Goal: Task Accomplishment & Management: Use online tool/utility

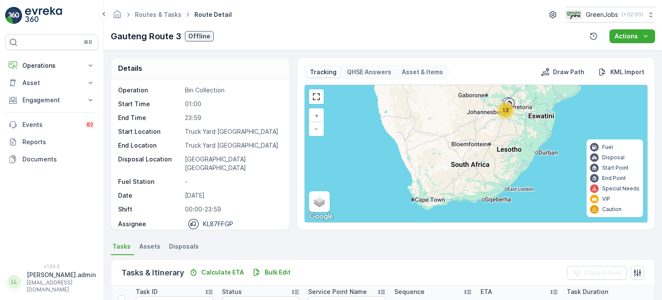
scroll to position [129, 0]
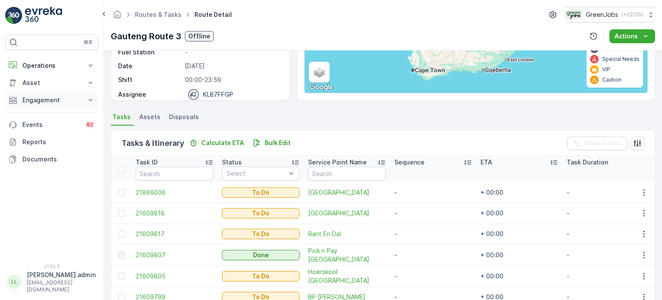
click at [44, 96] on p "Engagement" at bounding box center [51, 100] width 59 height 9
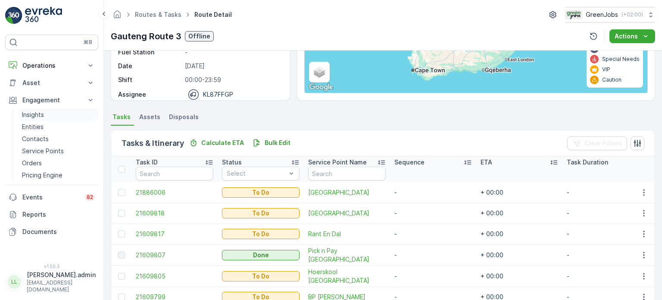
click at [29, 114] on p "Insights" at bounding box center [33, 114] width 22 height 9
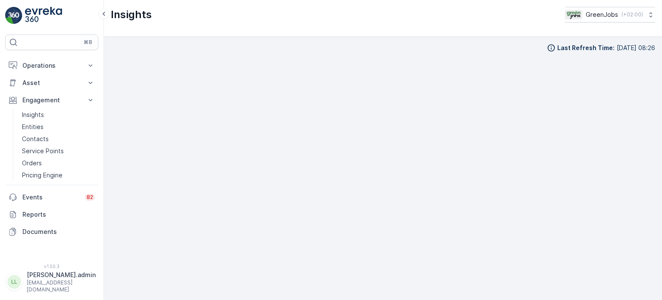
scroll to position [7, 0]
click at [36, 66] on p "Operations" at bounding box center [51, 65] width 59 height 9
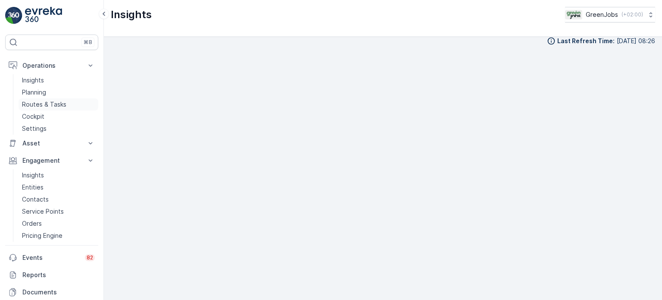
click at [45, 110] on link "Routes & Tasks" at bounding box center [59, 104] width 80 height 12
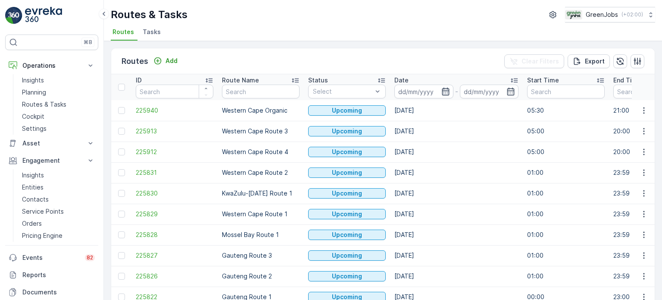
click at [447, 90] on icon "button" at bounding box center [445, 92] width 7 height 8
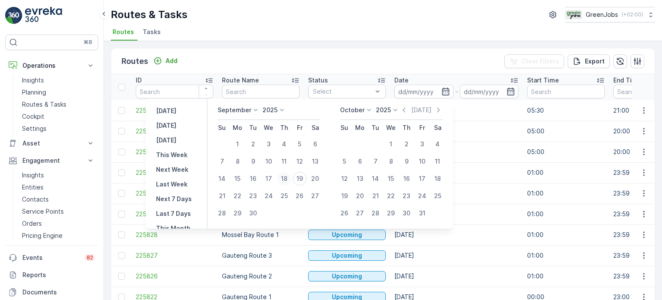
click at [283, 179] on div "18" at bounding box center [284, 179] width 14 height 14
type input "[DATE]"
click at [283, 179] on div "18" at bounding box center [284, 179] width 14 height 14
type input "[DATE]"
click at [283, 179] on div "18" at bounding box center [284, 179] width 14 height 14
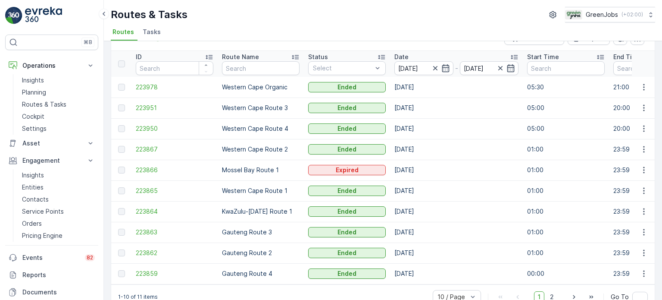
scroll to position [43, 0]
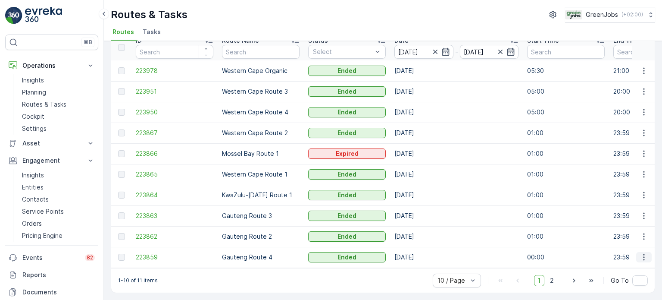
click at [640, 253] on icon "button" at bounding box center [644, 257] width 9 height 9
click at [611, 266] on span "See More Details" at bounding box center [624, 266] width 50 height 9
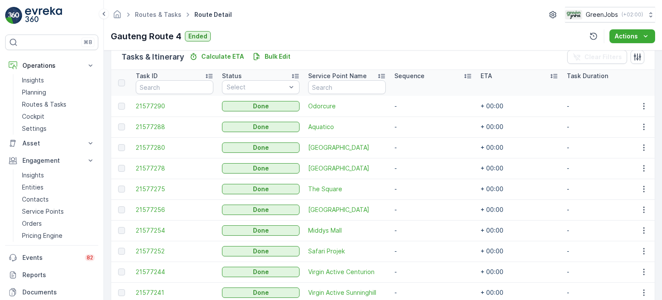
scroll to position [258, 0]
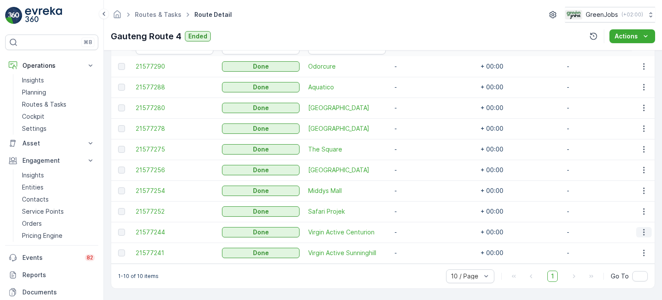
click at [642, 229] on icon "button" at bounding box center [644, 232] width 9 height 9
click at [621, 241] on span "See More Details" at bounding box center [634, 241] width 50 height 9
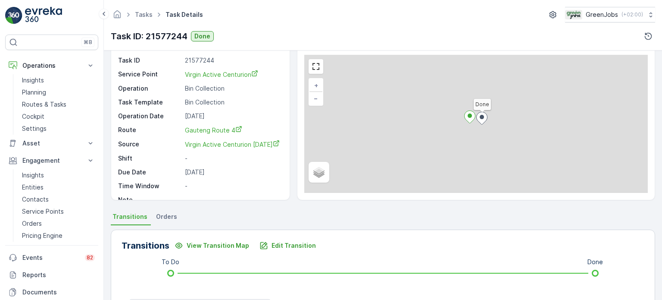
scroll to position [129, 0]
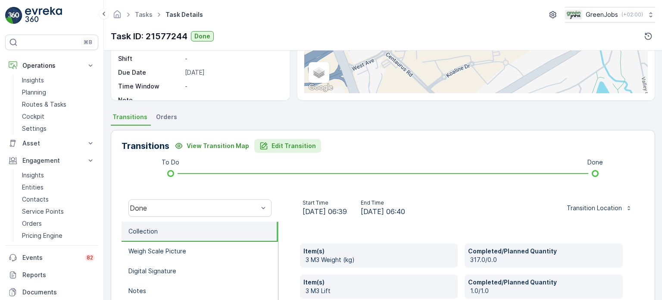
click at [279, 144] on p "Edit Transition" at bounding box center [294, 145] width 44 height 9
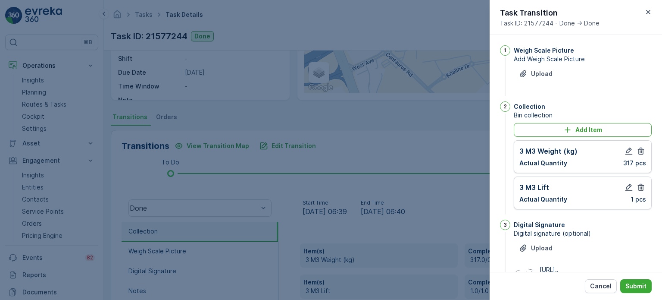
scroll to position [113, 0]
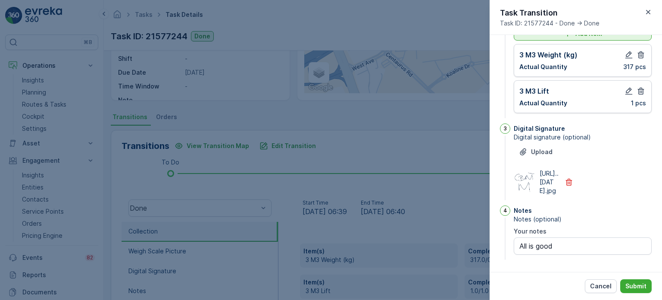
drag, startPoint x: 637, startPoint y: 72, endPoint x: 635, endPoint y: 53, distance: 18.2
click at [637, 87] on icon "button" at bounding box center [641, 91] width 9 height 9
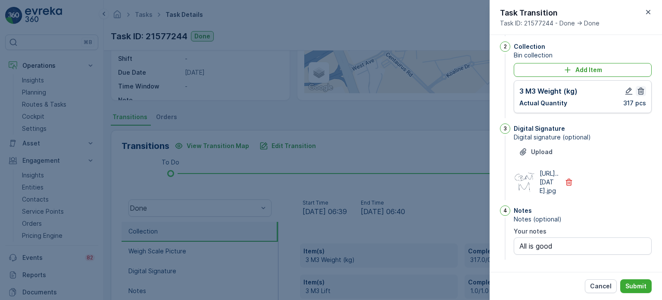
click at [642, 88] on icon "button" at bounding box center [641, 91] width 6 height 7
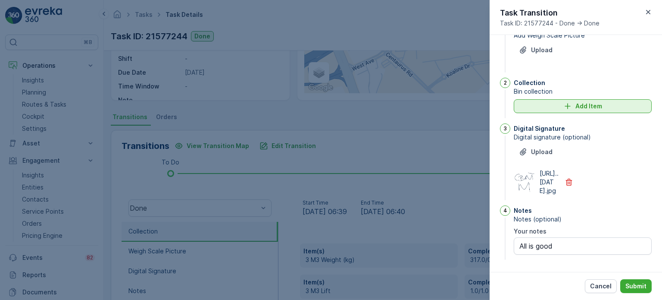
click at [556, 102] on div "Add Item" at bounding box center [583, 106] width 128 height 9
type notes "All is good"
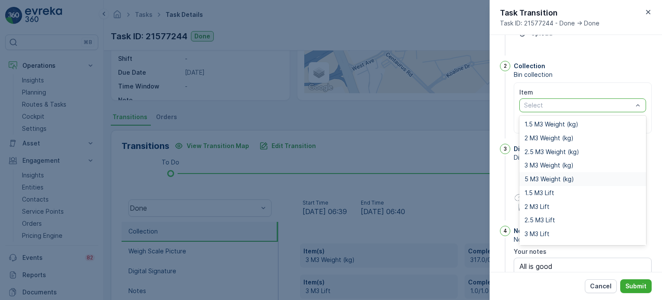
click at [539, 175] on span "5 M3 Weight (kg)" at bounding box center [550, 178] width 50 height 7
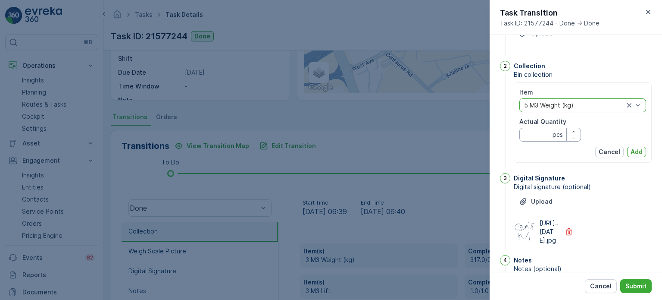
click at [533, 135] on Quantity "Actual Quantity" at bounding box center [551, 135] width 62 height 14
type Quantity "317"
drag, startPoint x: 637, startPoint y: 151, endPoint x: 636, endPoint y: 146, distance: 5.3
click at [636, 150] on p "Add" at bounding box center [637, 151] width 12 height 9
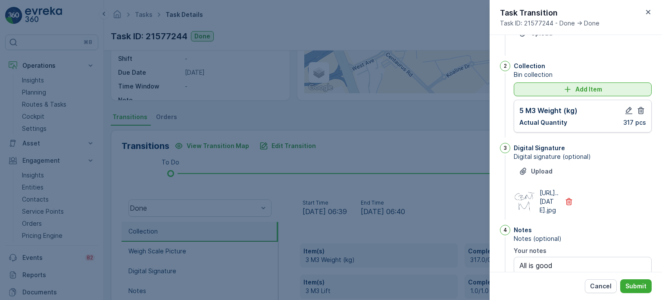
click at [564, 93] on icon "Add Item" at bounding box center [568, 89] width 9 height 9
type notes "All is good"
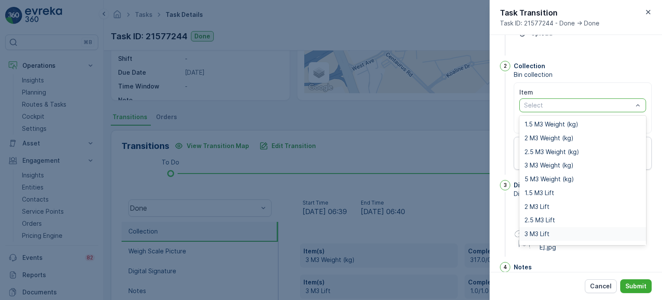
scroll to position [11, 0]
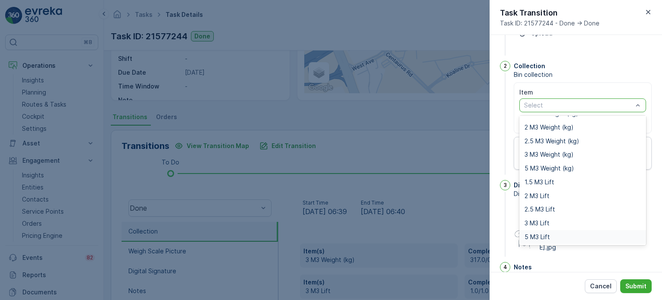
click at [543, 233] on span "5 M3 Lift" at bounding box center [537, 236] width 25 height 7
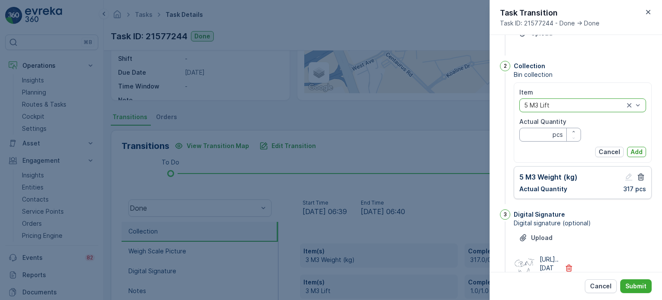
click at [533, 137] on Quantity "Actual Quantity" at bounding box center [551, 135] width 62 height 14
type Quantity "1"
click at [633, 150] on p "Add" at bounding box center [637, 151] width 12 height 9
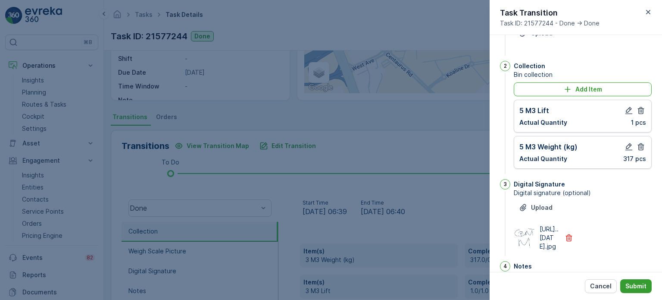
click at [638, 286] on p "Submit" at bounding box center [636, 286] width 21 height 9
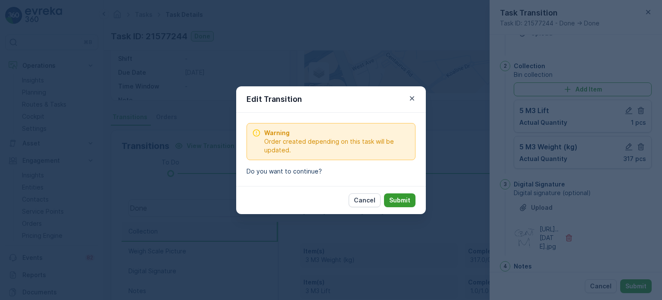
click at [396, 200] on p "Submit" at bounding box center [399, 200] width 21 height 9
type notes "All is good"
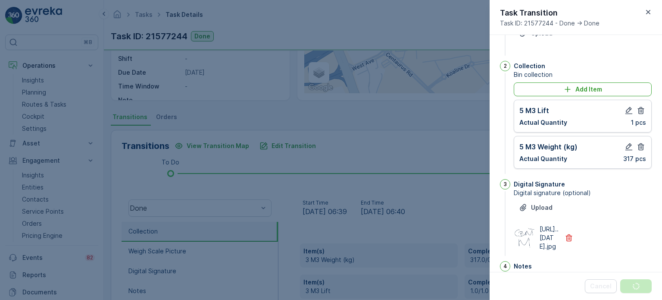
scroll to position [0, 0]
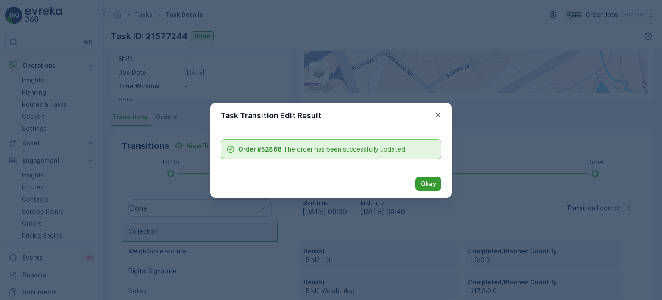
click at [432, 184] on p "Okay" at bounding box center [429, 183] width 16 height 9
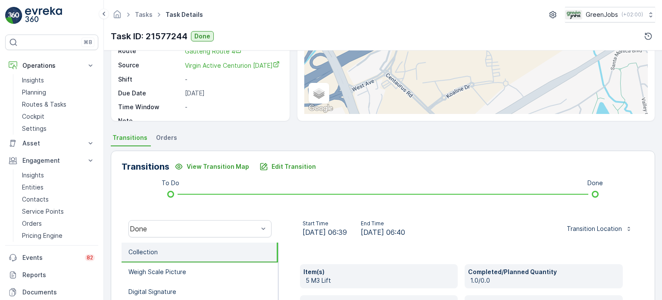
scroll to position [86, 0]
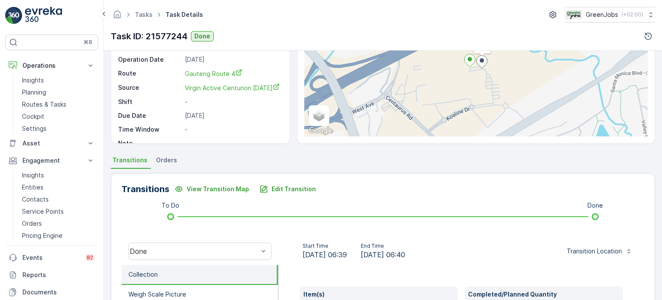
click at [162, 160] on span "Orders" at bounding box center [166, 160] width 21 height 9
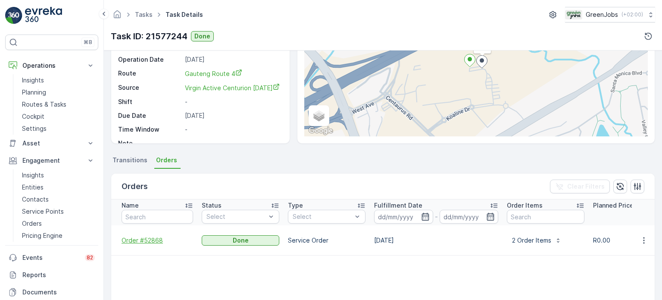
click at [153, 236] on span "Order #52868" at bounding box center [158, 240] width 72 height 9
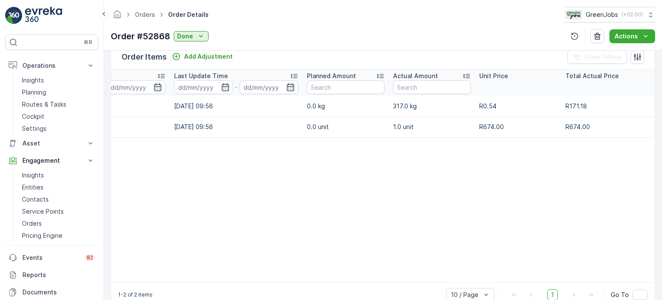
scroll to position [0, 165]
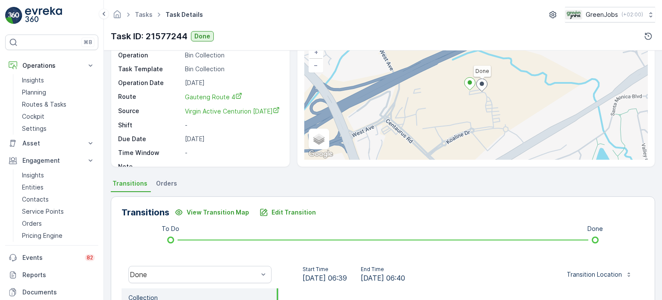
scroll to position [129, 0]
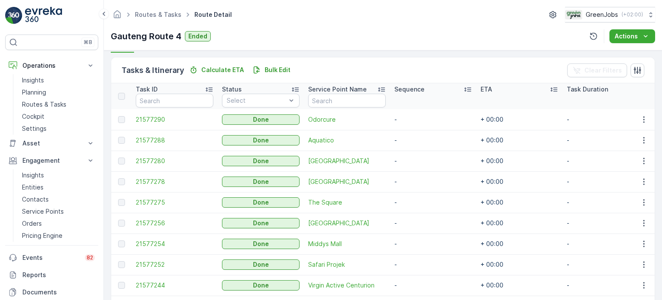
scroll to position [216, 0]
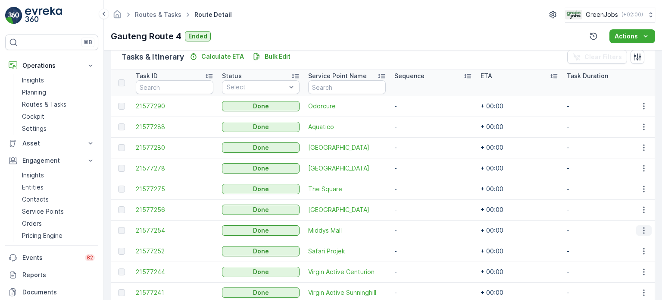
click at [641, 229] on icon "button" at bounding box center [644, 230] width 9 height 9
click at [622, 240] on span "See More Details" at bounding box center [634, 242] width 50 height 9
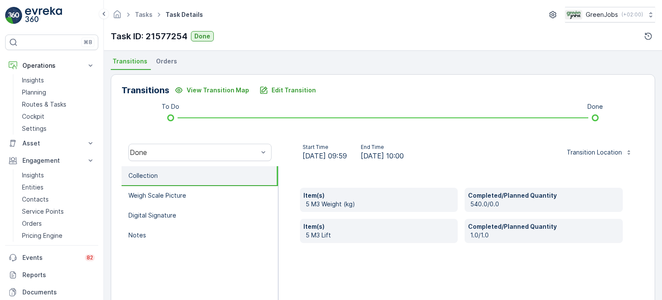
scroll to position [157, 0]
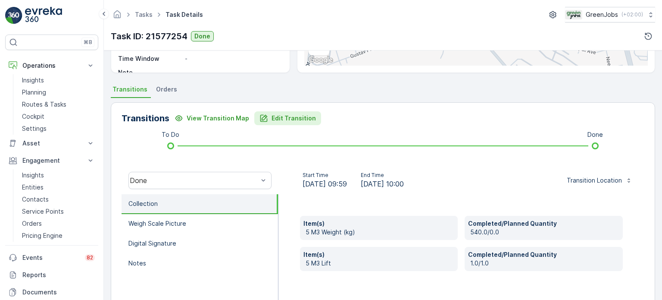
click at [288, 120] on p "Edit Transition" at bounding box center [294, 118] width 44 height 9
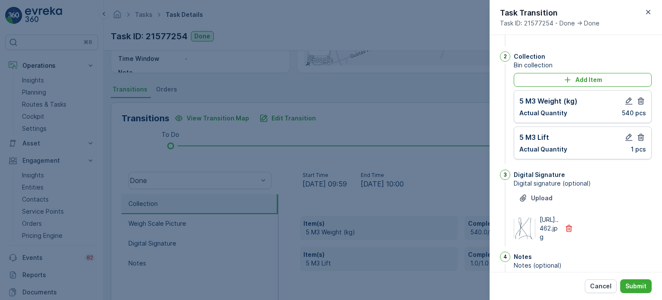
scroll to position [26, 0]
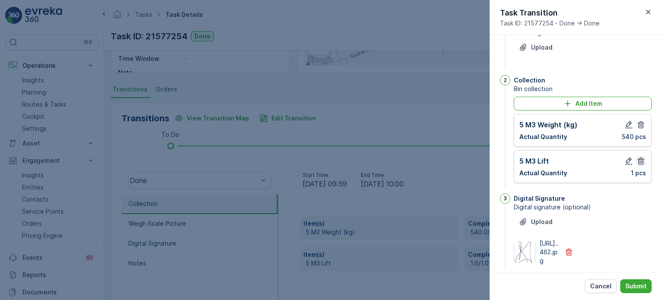
click at [640, 157] on icon "button" at bounding box center [641, 160] width 6 height 7
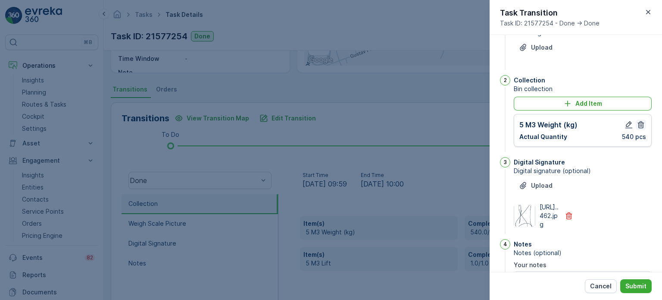
click at [639, 124] on icon "button" at bounding box center [641, 124] width 9 height 9
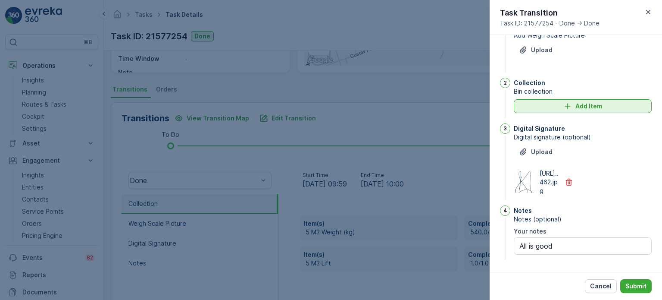
click at [558, 102] on div "Add Item" at bounding box center [583, 106] width 128 height 9
type notes "All is good"
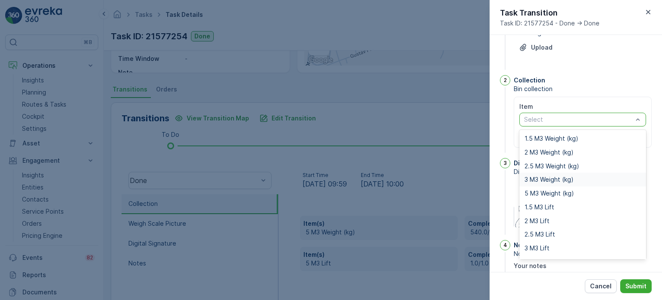
click at [541, 175] on div "3 M3 Weight (kg)" at bounding box center [583, 179] width 127 height 14
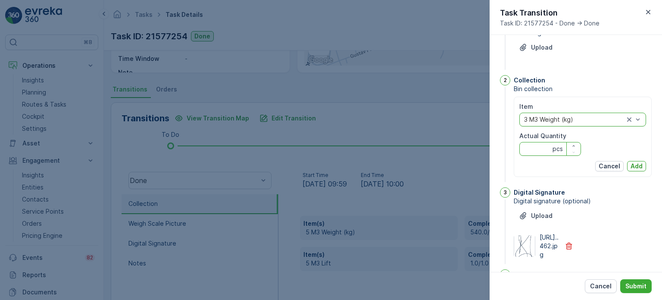
click at [536, 148] on Quantity "Actual Quantity" at bounding box center [551, 149] width 62 height 14
type Quantity "540"
click at [636, 163] on p "Add" at bounding box center [637, 166] width 12 height 9
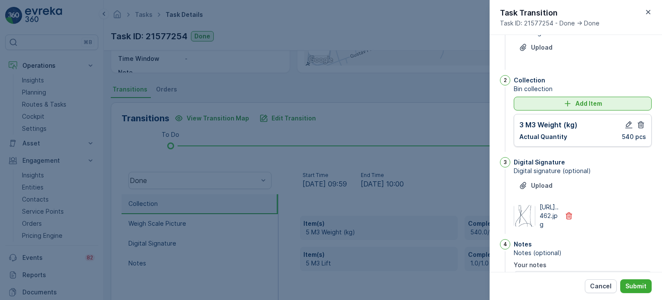
click at [567, 107] on icon "Add Item" at bounding box center [568, 103] width 9 height 9
type notes "All is good"
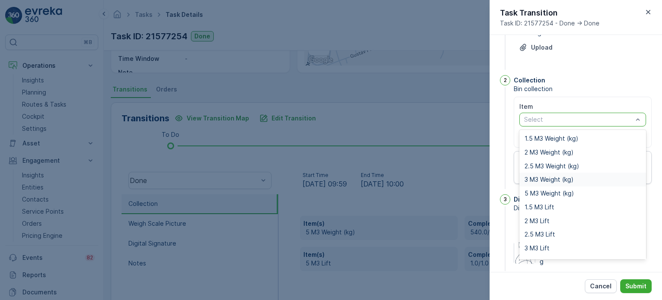
click at [543, 181] on span "3 M3 Weight (kg)" at bounding box center [549, 179] width 49 height 7
click at [583, 119] on div at bounding box center [578, 119] width 110 height 7
click at [540, 247] on span "3 M3 Lift" at bounding box center [537, 247] width 25 height 7
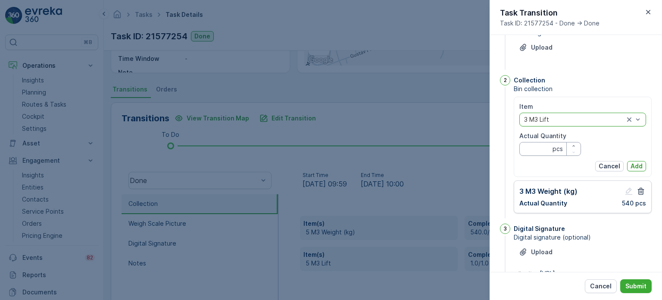
click at [537, 148] on Quantity "Actual Quantity" at bounding box center [551, 149] width 62 height 14
type Quantity "1"
click at [641, 165] on p "Add" at bounding box center [637, 166] width 12 height 9
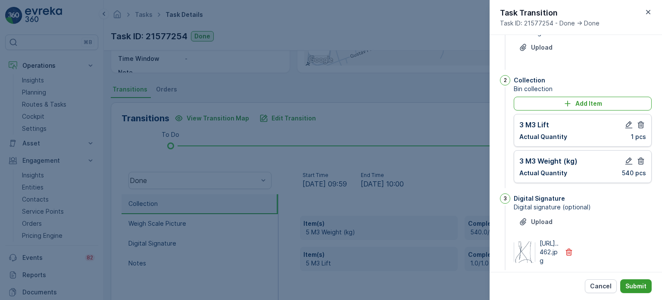
click at [640, 285] on p "Submit" at bounding box center [636, 286] width 21 height 9
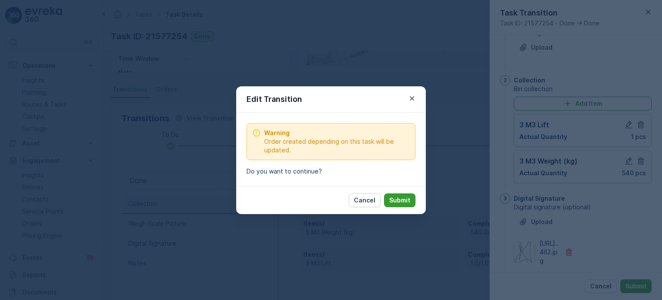
click at [404, 201] on p "Submit" at bounding box center [399, 200] width 21 height 9
type notes "All is good"
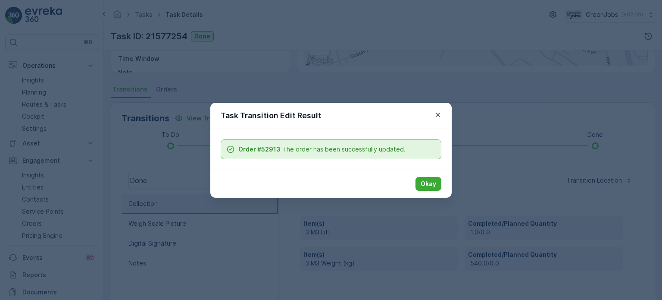
click at [437, 180] on button "Okay" at bounding box center [429, 184] width 26 height 14
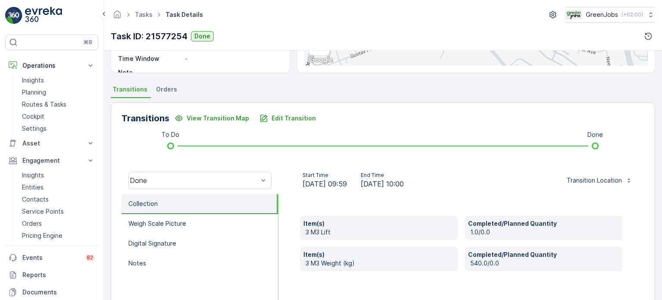
click at [171, 90] on span "Orders" at bounding box center [166, 89] width 21 height 9
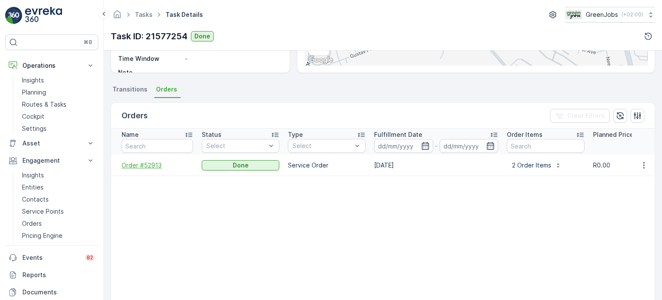
click at [138, 167] on span "Order #52913" at bounding box center [158, 165] width 72 height 9
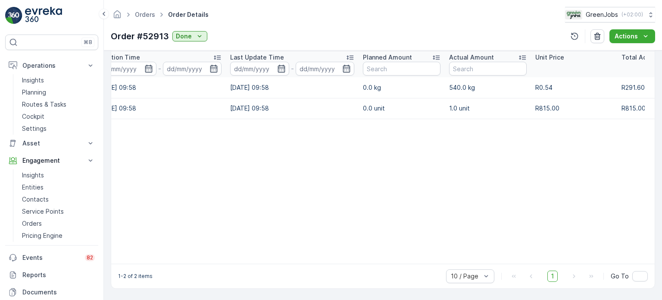
scroll to position [0, 165]
